Goal: Check status: Check status

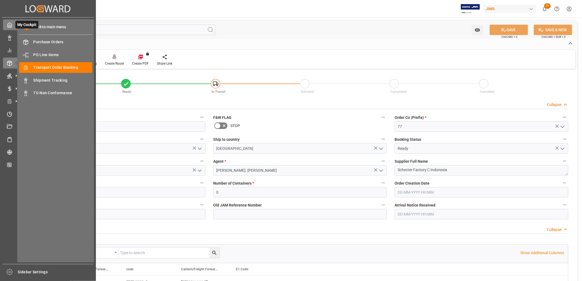
click at [8, 26] on icon at bounding box center [9, 24] width 5 height 5
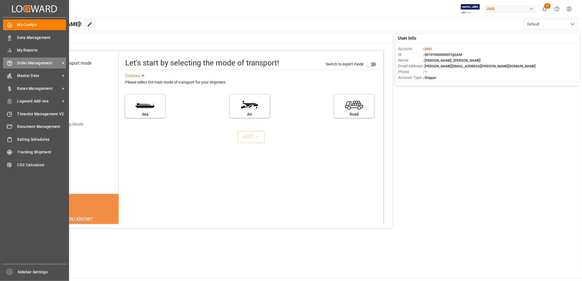
click at [45, 61] on span "Order Management" at bounding box center [38, 63] width 43 height 6
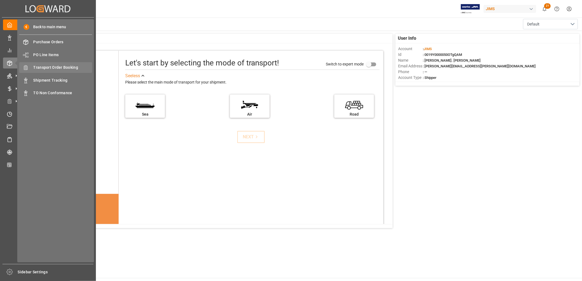
click at [62, 67] on span "Transport Order Booking" at bounding box center [62, 68] width 59 height 6
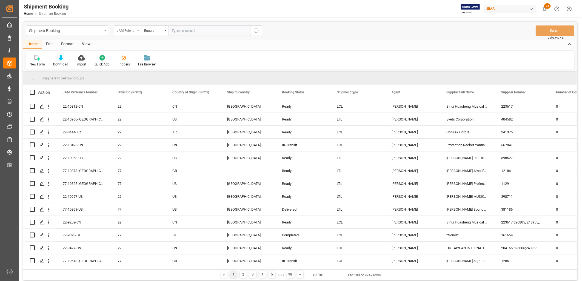
click at [138, 30] on icon "open menu" at bounding box center [138, 30] width 2 height 1
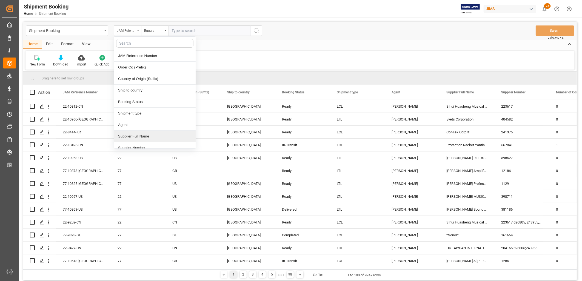
click at [141, 137] on div "Supplier Full Name" at bounding box center [155, 137] width 82 height 12
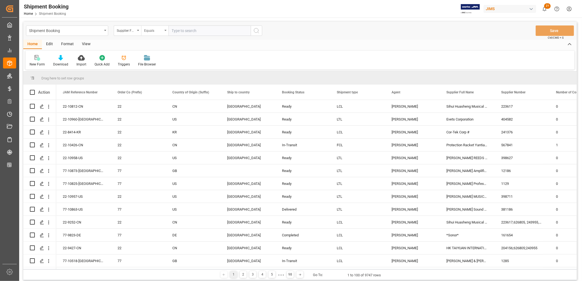
click at [166, 29] on div "Equals" at bounding box center [154, 30] width 27 height 10
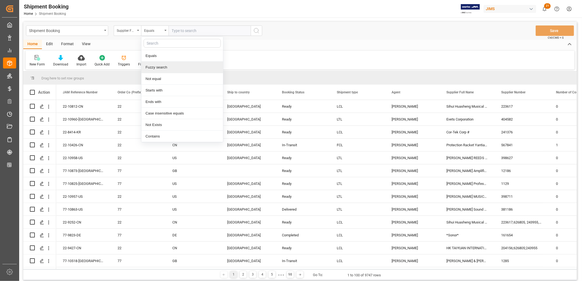
click at [163, 67] on div "Fuzzy search" at bounding box center [182, 68] width 82 height 12
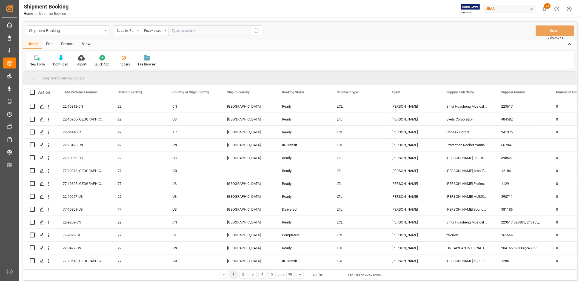
click at [179, 29] on input "text" at bounding box center [210, 30] width 82 height 10
type input "Cortek"
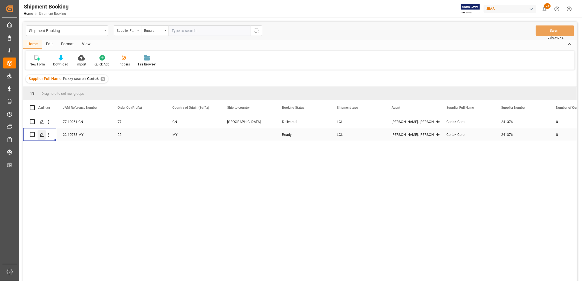
click at [43, 134] on icon "Press SPACE to select this row." at bounding box center [42, 135] width 4 height 4
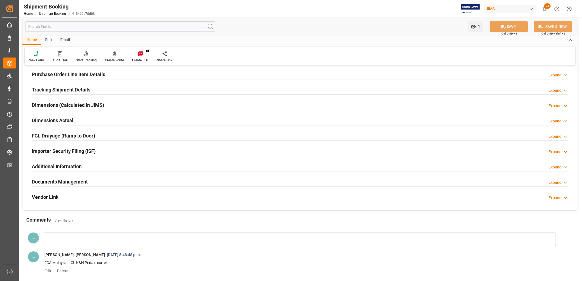
scroll to position [91, 0]
click at [81, 180] on h2 "Documents Management" at bounding box center [60, 181] width 56 height 7
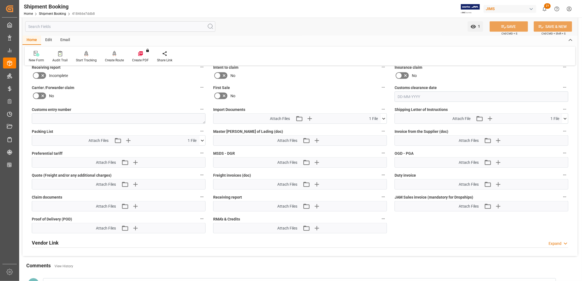
scroll to position [274, 0]
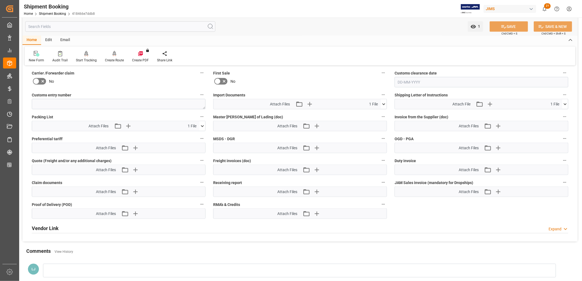
click at [384, 102] on icon at bounding box center [384, 104] width 6 height 6
click at [380, 113] on icon at bounding box center [380, 115] width 5 height 4
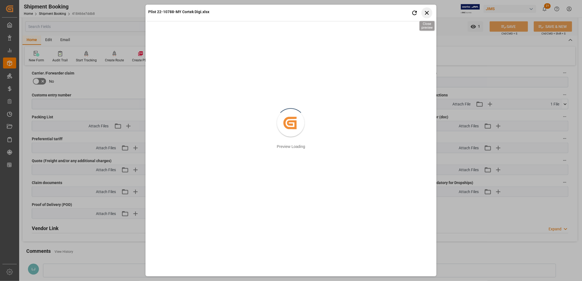
click at [428, 11] on icon "button" at bounding box center [427, 12] width 7 height 7
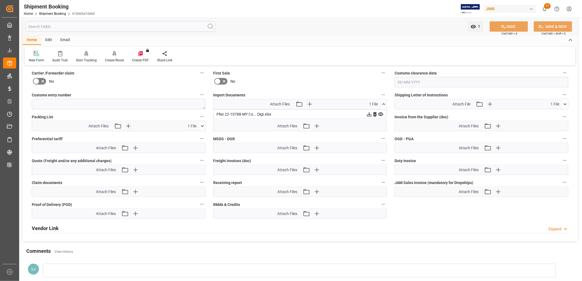
click at [369, 112] on icon at bounding box center [369, 114] width 4 height 4
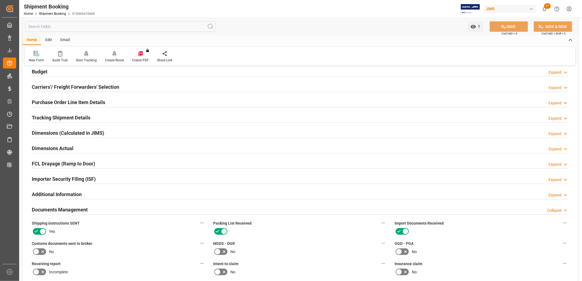
scroll to position [0, 0]
